Goal: Information Seeking & Learning: Check status

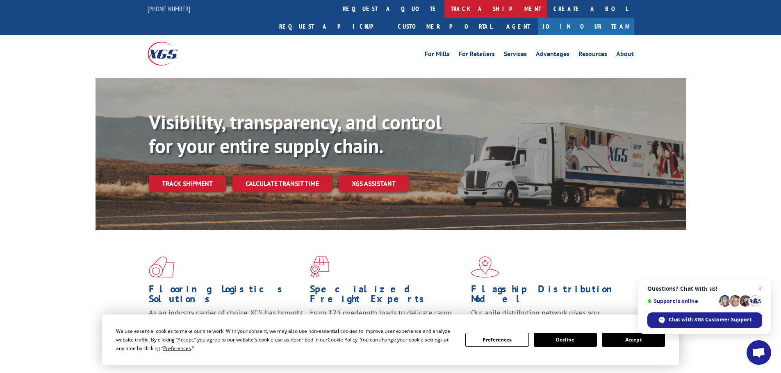
click at [444, 7] on link "track a shipment" at bounding box center [495, 9] width 103 height 18
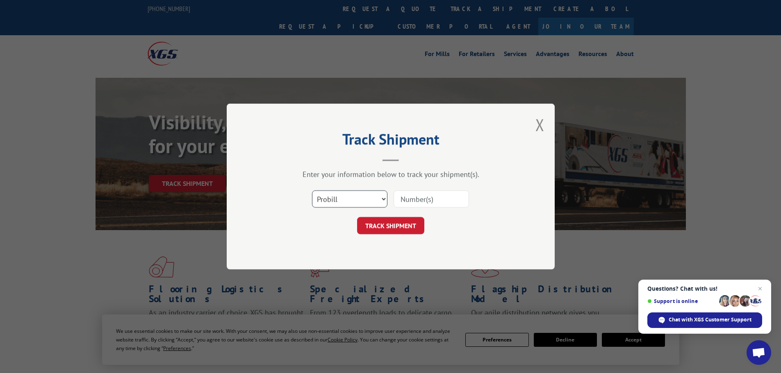
click at [370, 196] on select "Select category... Probill BOL PO" at bounding box center [349, 199] width 75 height 17
select select "bol"
click at [312, 191] on select "Select category... Probill BOL PO" at bounding box center [349, 199] width 75 height 17
click at [410, 201] on input at bounding box center [431, 199] width 75 height 17
paste input "449314"
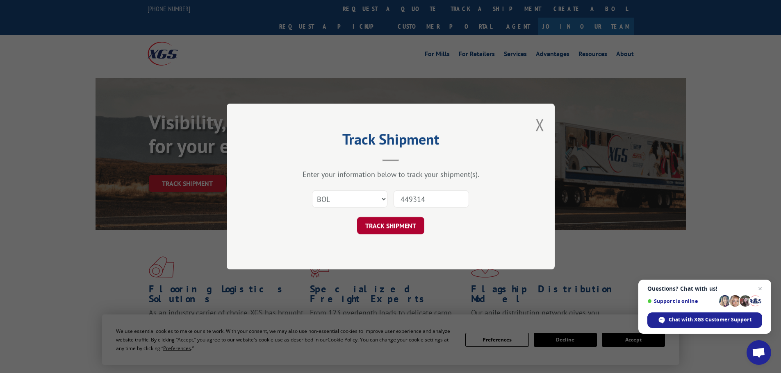
type input "449314"
click at [394, 225] on button "TRACK SHIPMENT" at bounding box center [390, 225] width 67 height 17
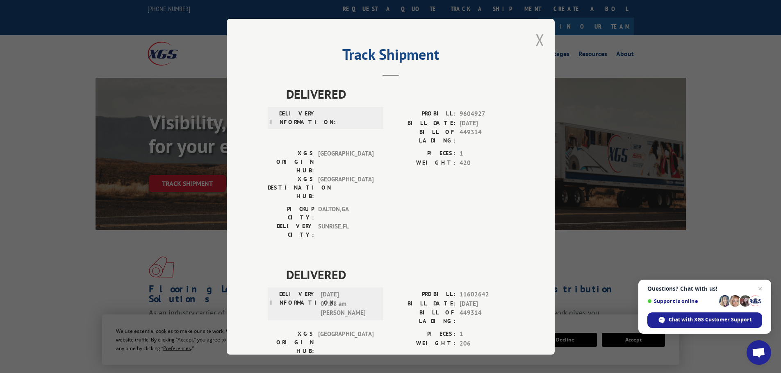
click at [537, 40] on button "Close modal" at bounding box center [539, 40] width 9 height 22
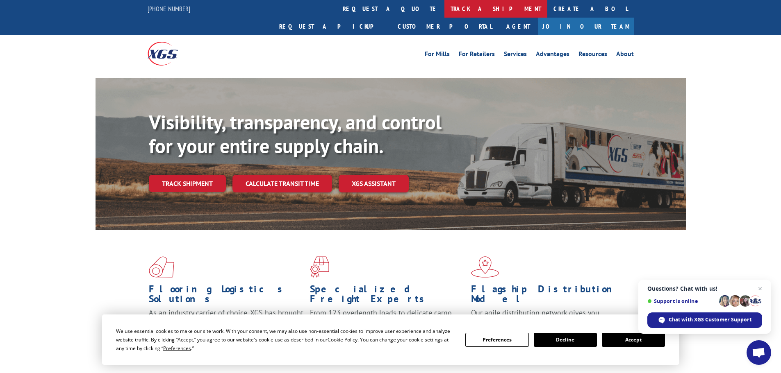
drag, startPoint x: 375, startPoint y: 6, endPoint x: 360, endPoint y: 7, distance: 15.6
click at [444, 6] on link "track a shipment" at bounding box center [495, 9] width 103 height 18
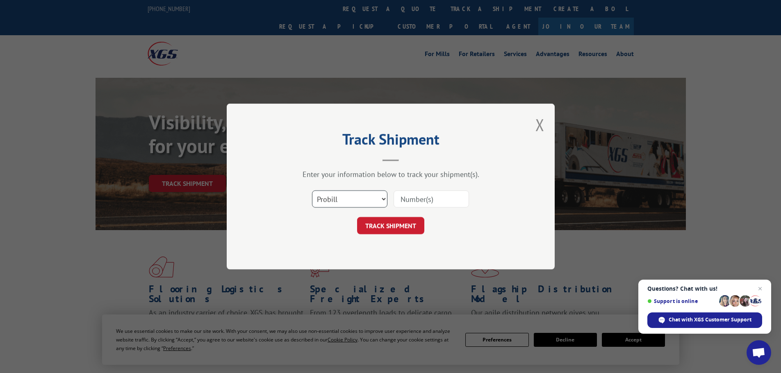
click at [370, 203] on select "Select category... Probill BOL PO" at bounding box center [349, 199] width 75 height 17
select select "bol"
click at [312, 191] on select "Select category... Probill BOL PO" at bounding box center [349, 199] width 75 height 17
click at [421, 196] on input at bounding box center [431, 199] width 75 height 17
paste input "5254228"
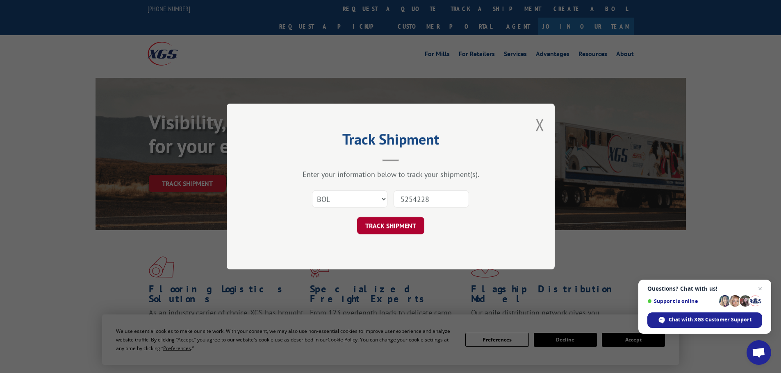
type input "5254228"
click at [392, 228] on button "TRACK SHIPMENT" at bounding box center [390, 225] width 67 height 17
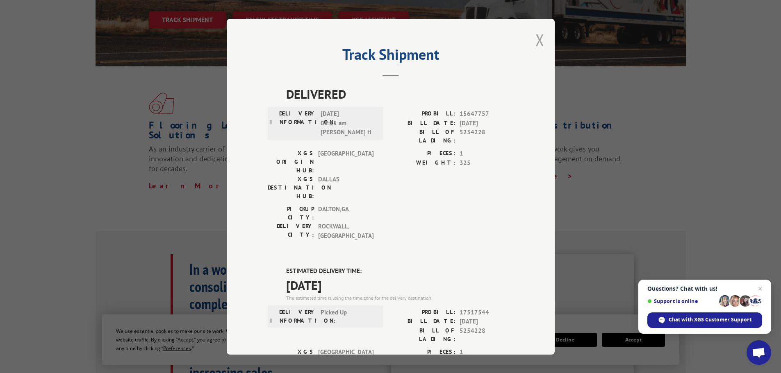
click at [538, 38] on button "Close modal" at bounding box center [539, 40] width 9 height 22
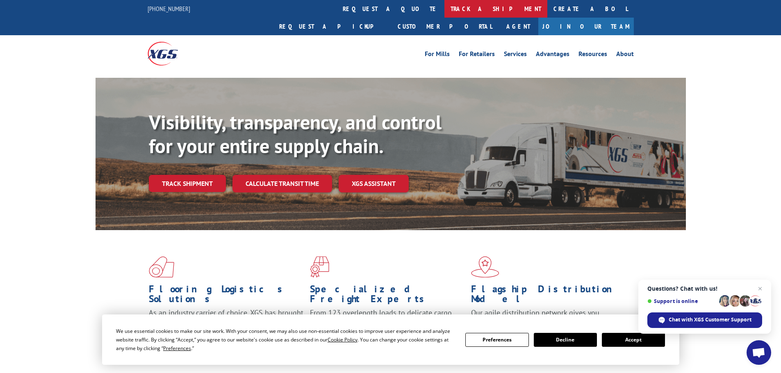
click at [444, 8] on link "track a shipment" at bounding box center [495, 9] width 103 height 18
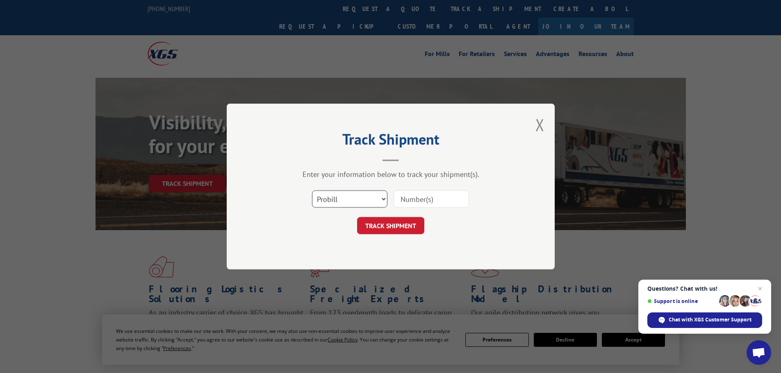
click at [357, 192] on select "Select category... Probill BOL PO" at bounding box center [349, 199] width 75 height 17
select select "bol"
click at [312, 191] on select "Select category... Probill BOL PO" at bounding box center [349, 199] width 75 height 17
click at [407, 200] on input at bounding box center [431, 199] width 75 height 17
paste input "5254240"
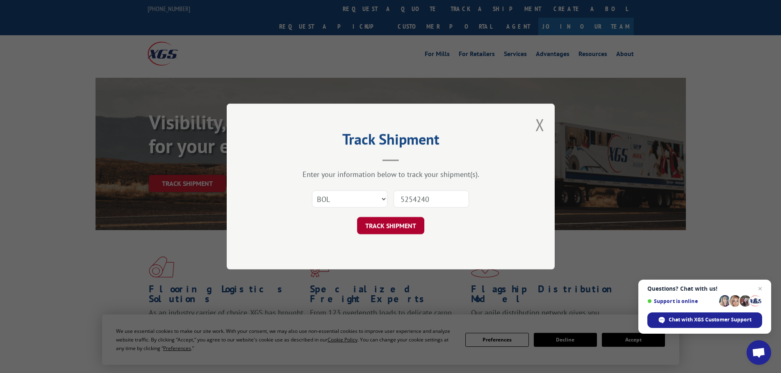
type input "5254240"
click at [397, 228] on button "TRACK SHIPMENT" at bounding box center [390, 225] width 67 height 17
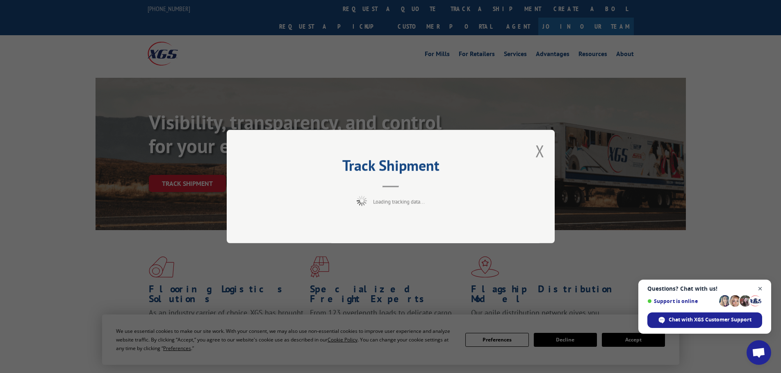
click at [760, 287] on span "Close chat" at bounding box center [760, 289] width 10 height 10
